Goal: Information Seeking & Learning: Learn about a topic

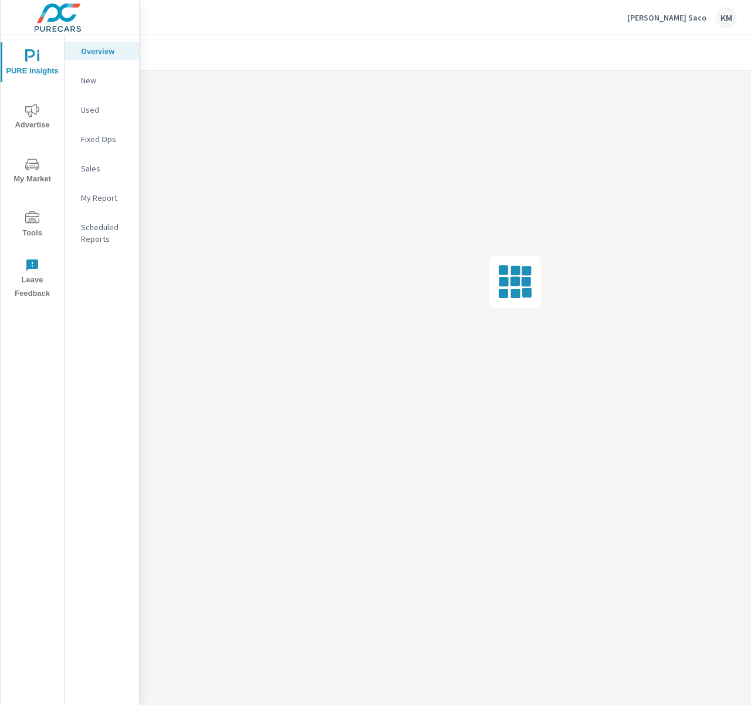
click at [93, 174] on div "Sales" at bounding box center [102, 169] width 75 height 18
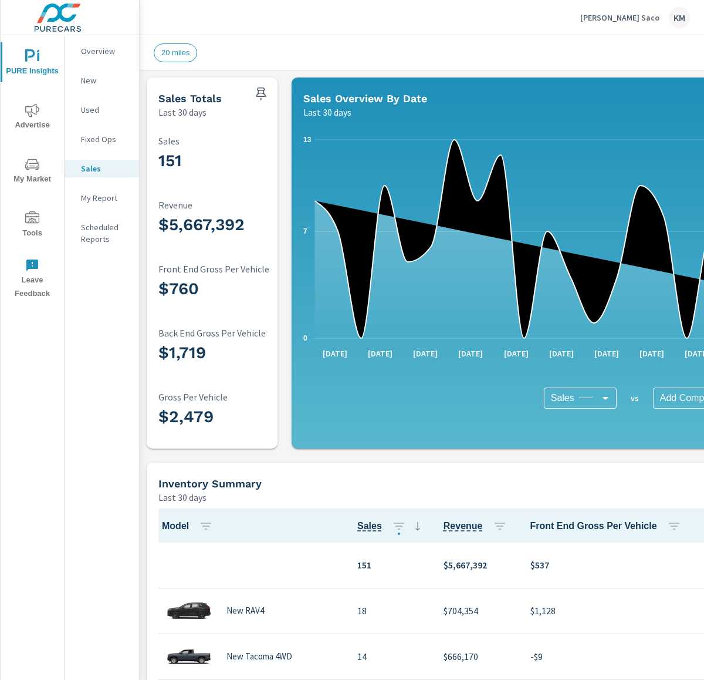
scroll to position [1, 0]
